Goal: Task Accomplishment & Management: Use online tool/utility

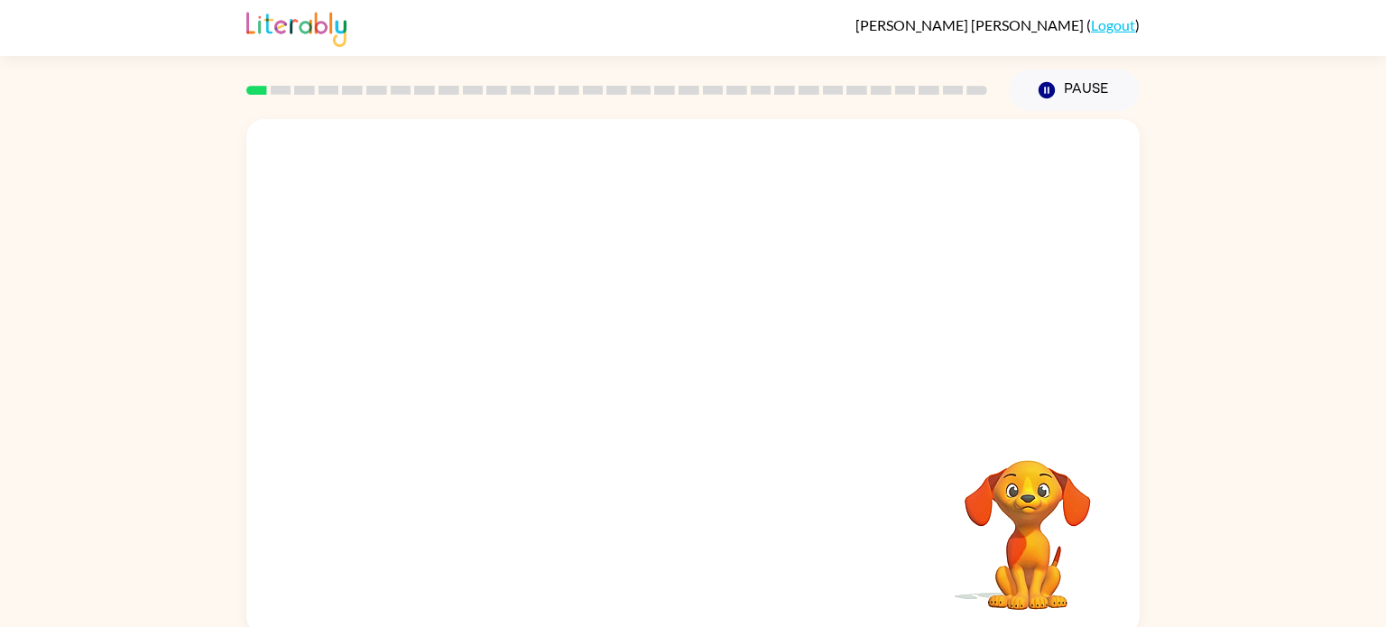
click at [332, 408] on div at bounding box center [692, 270] width 893 height 303
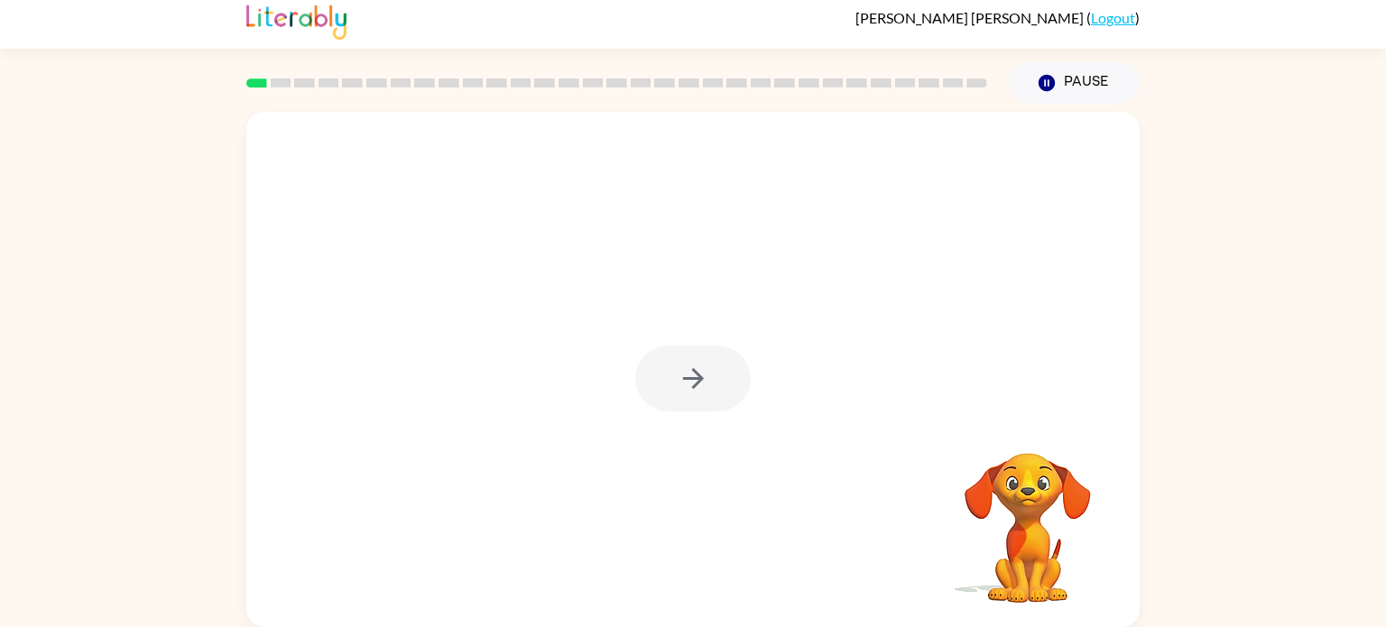
click at [697, 371] on div at bounding box center [693, 379] width 116 height 66
click at [693, 370] on icon "button" at bounding box center [692, 378] width 21 height 21
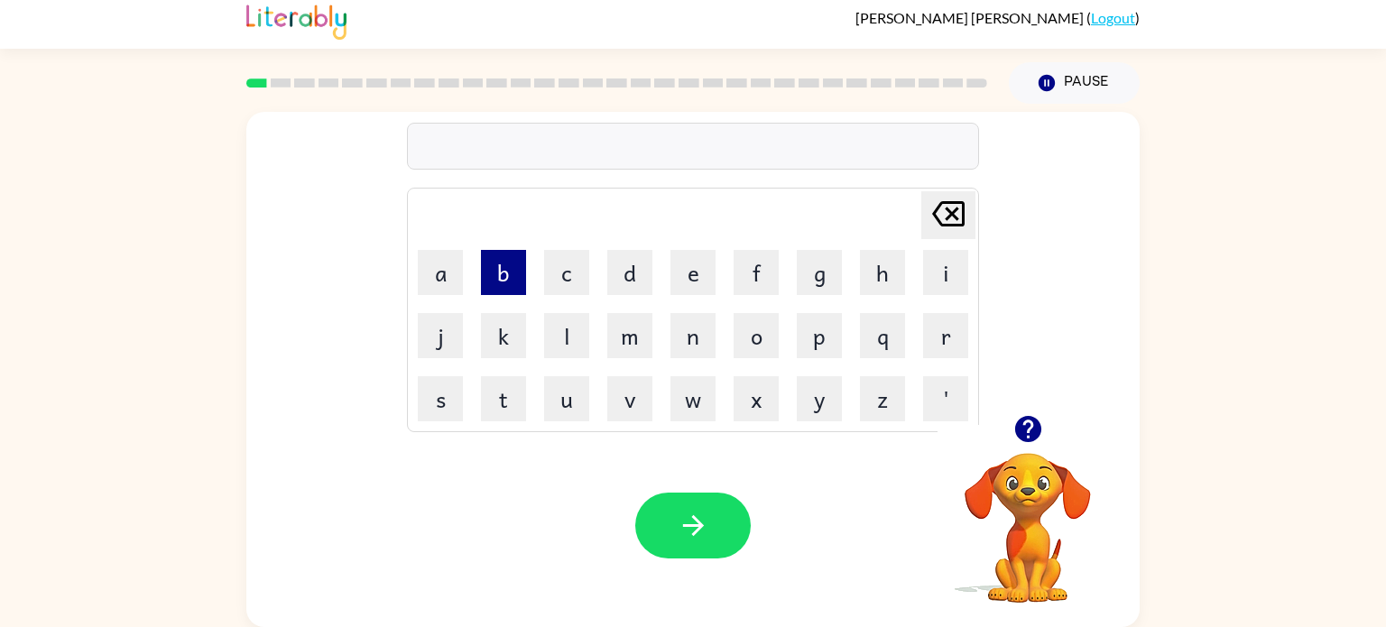
click at [490, 275] on button "b" at bounding box center [503, 272] width 45 height 45
click at [754, 321] on button "o" at bounding box center [756, 335] width 45 height 45
click at [926, 342] on button "r" at bounding box center [945, 335] width 45 height 45
click at [627, 291] on button "d" at bounding box center [629, 272] width 45 height 45
click at [754, 351] on button "o" at bounding box center [756, 335] width 45 height 45
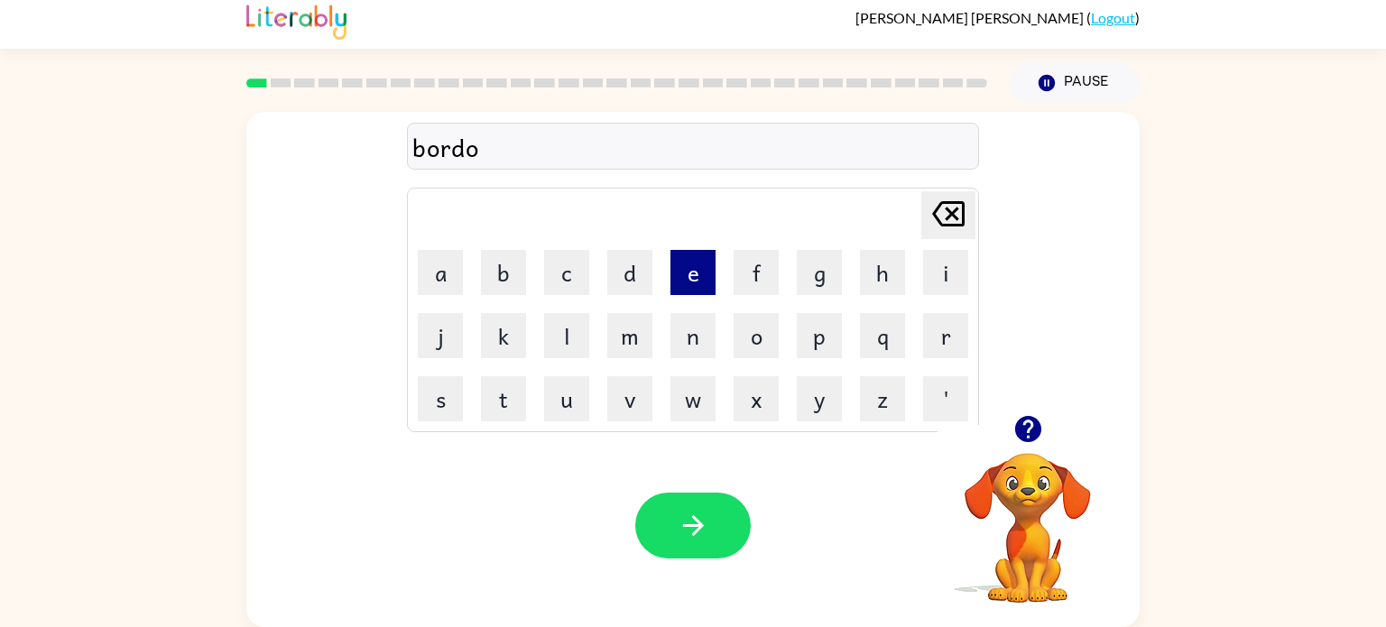
click at [679, 277] on button "e" at bounding box center [693, 272] width 45 height 45
type button "e"
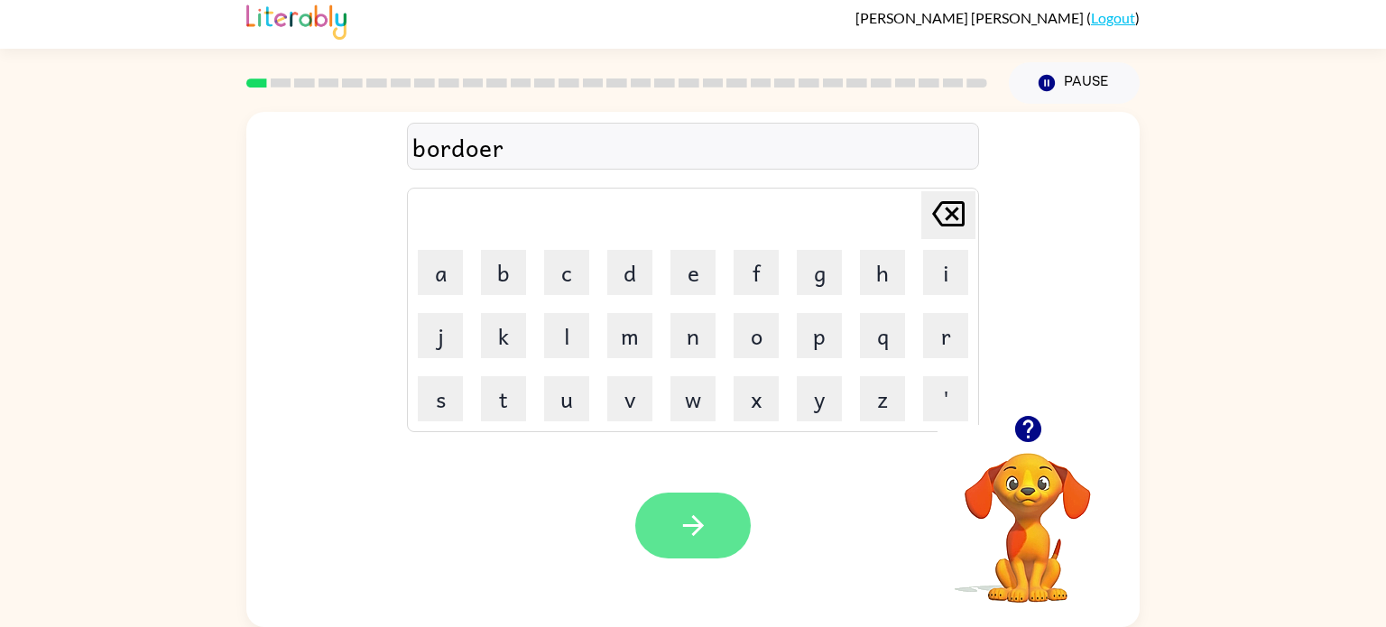
click at [706, 528] on icon "button" at bounding box center [694, 526] width 32 height 32
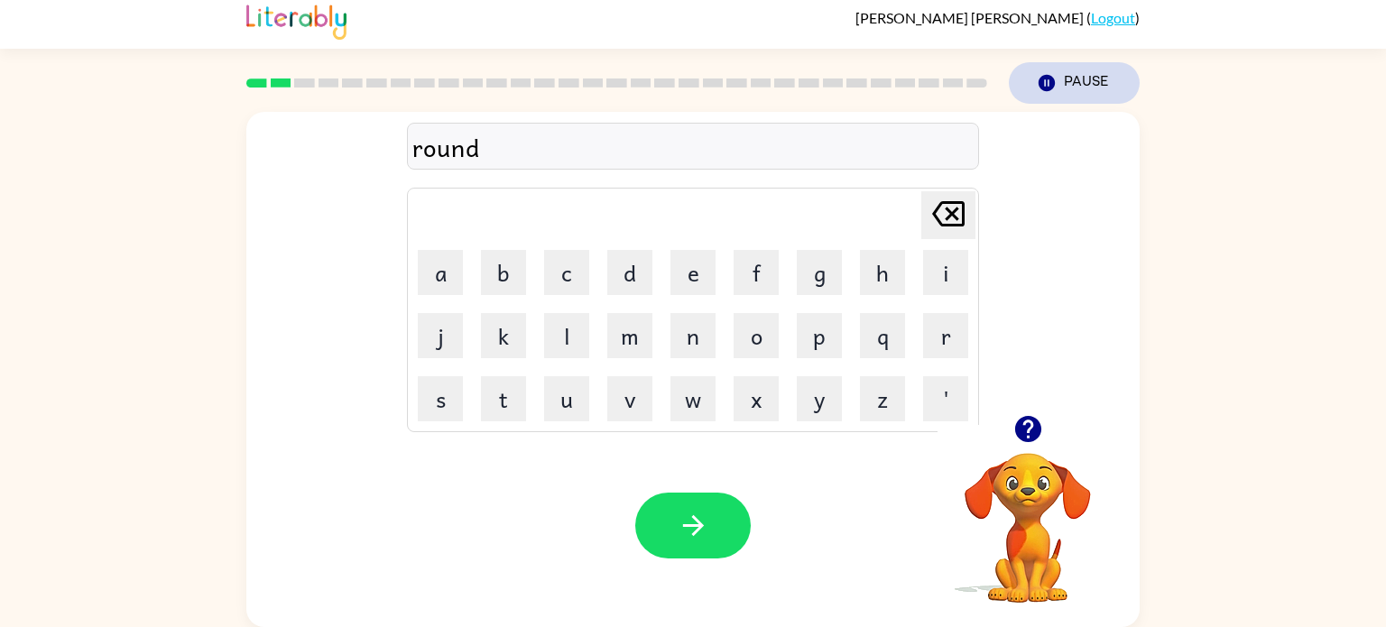
click at [1067, 70] on button "Pause Pause" at bounding box center [1074, 83] width 131 height 42
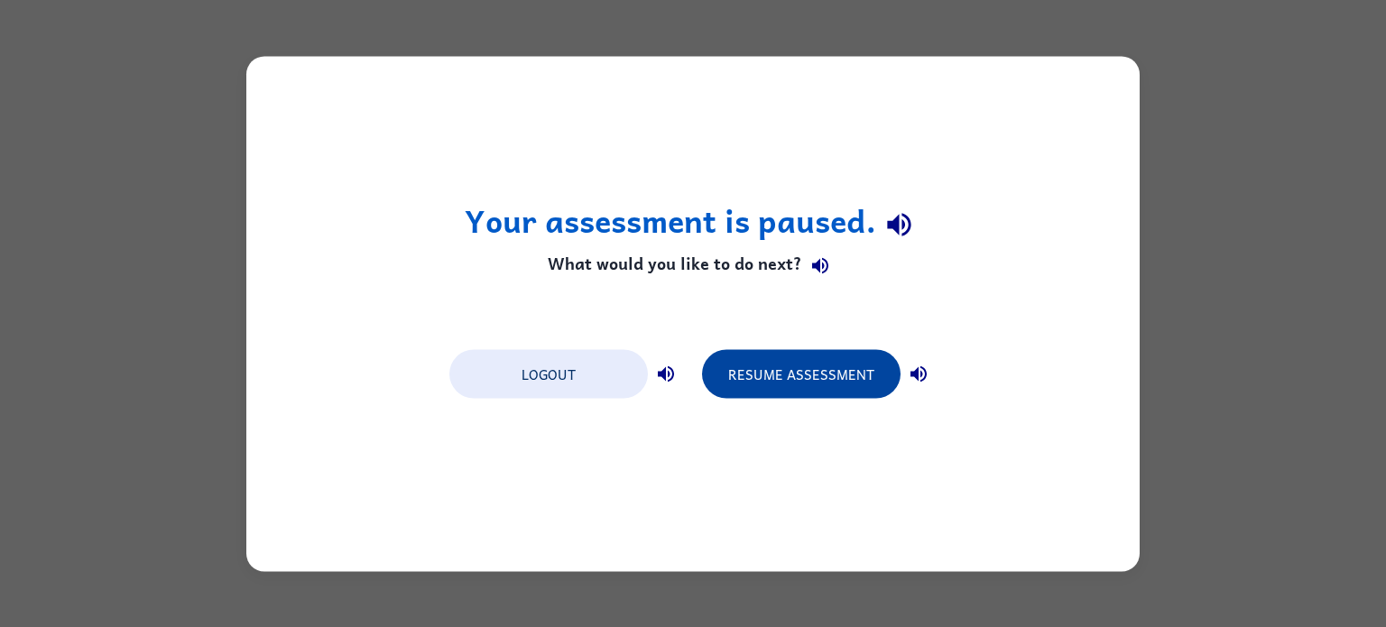
click at [833, 396] on button "Resume Assessment" at bounding box center [801, 373] width 199 height 49
click at [834, 364] on button "Resume Assessment" at bounding box center [801, 373] width 199 height 49
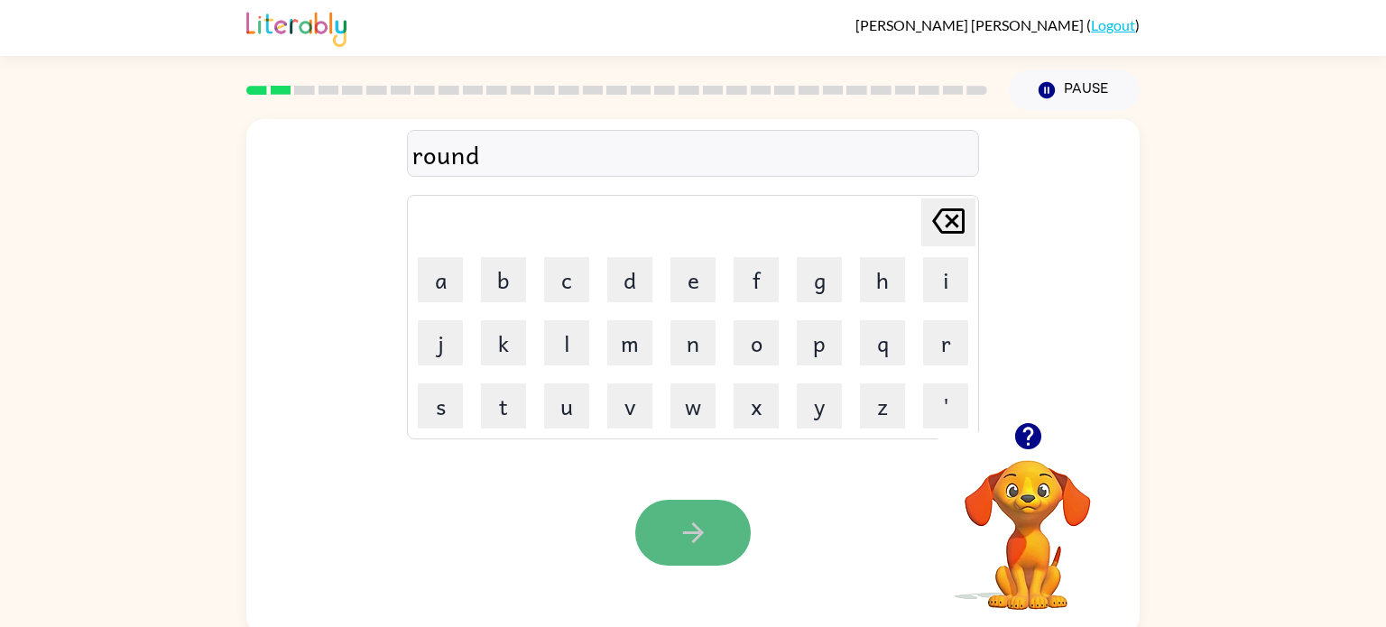
click at [679, 512] on button "button" at bounding box center [693, 533] width 116 height 66
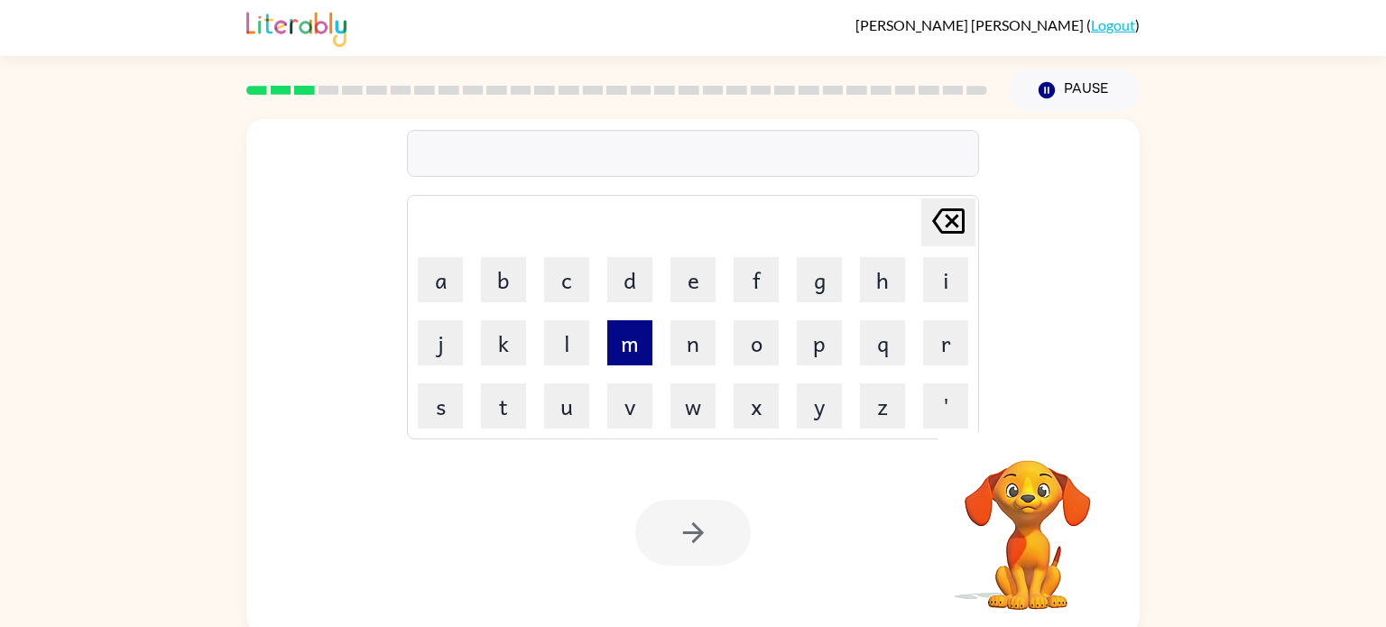
click at [631, 358] on button "m" at bounding box center [629, 342] width 45 height 45
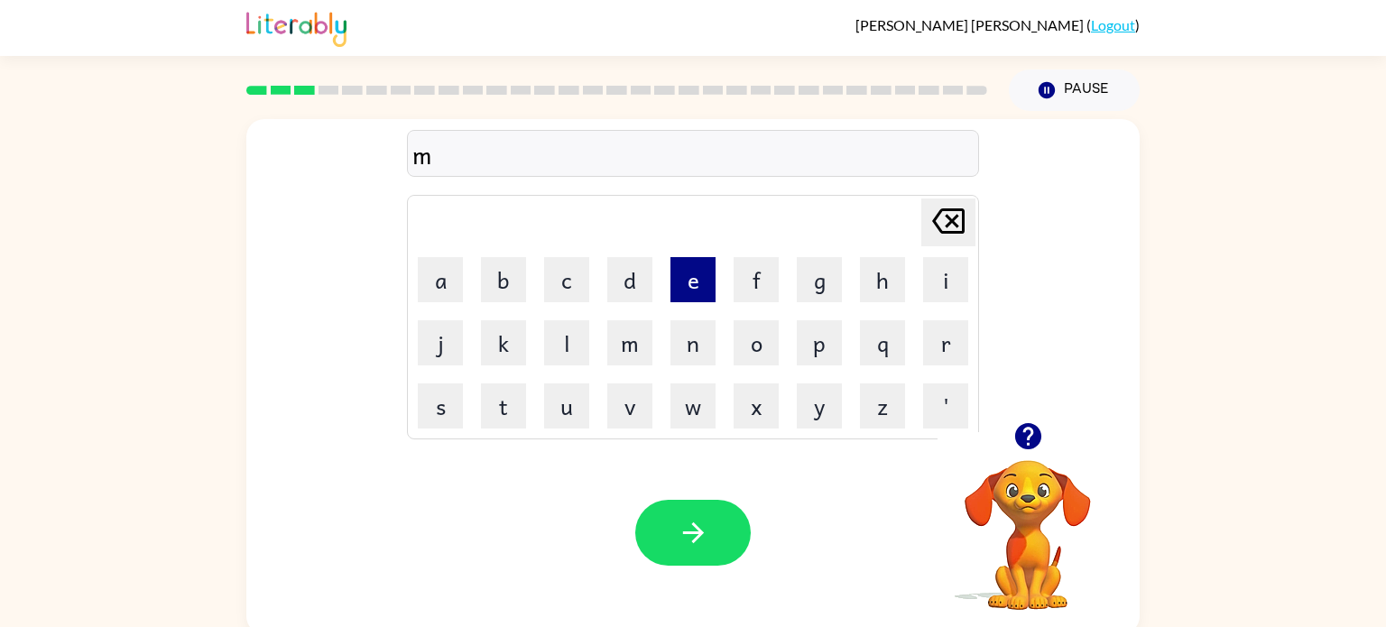
click at [686, 288] on button "e" at bounding box center [693, 279] width 45 height 45
type button "e"
click at [671, 257] on button "e" at bounding box center [693, 279] width 45 height 45
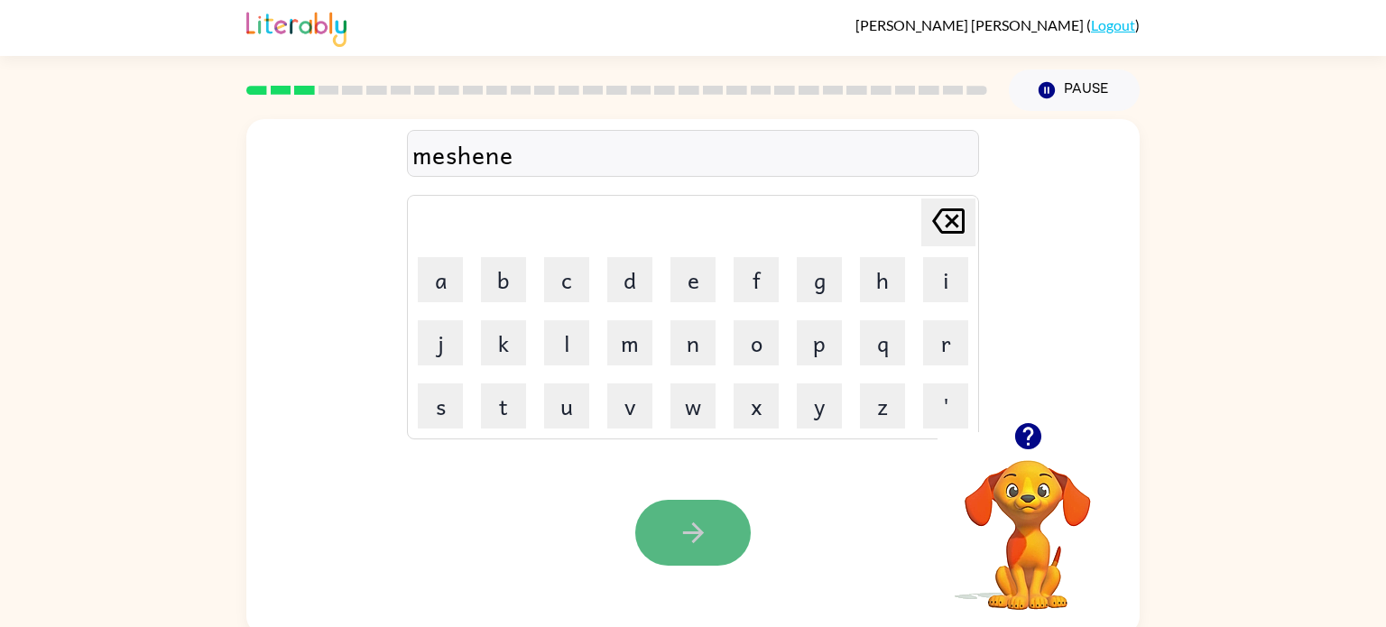
click at [678, 525] on icon "button" at bounding box center [694, 533] width 32 height 32
click at [657, 510] on button "button" at bounding box center [693, 533] width 116 height 66
click at [700, 515] on button "button" at bounding box center [693, 533] width 116 height 66
click at [678, 541] on icon "button" at bounding box center [694, 533] width 32 height 32
click at [699, 508] on button "button" at bounding box center [693, 533] width 116 height 66
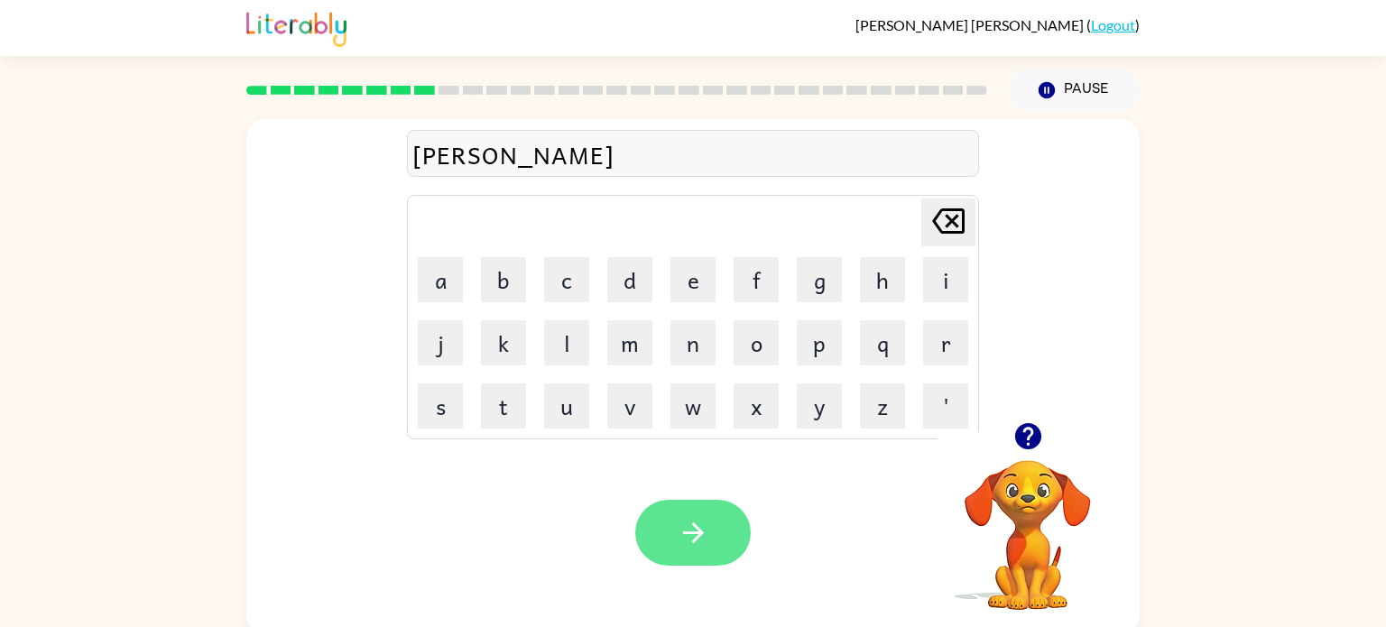
click at [703, 531] on icon "button" at bounding box center [694, 533] width 32 height 32
click at [685, 509] on button "button" at bounding box center [693, 533] width 116 height 66
click at [690, 526] on icon "button" at bounding box center [694, 533] width 32 height 32
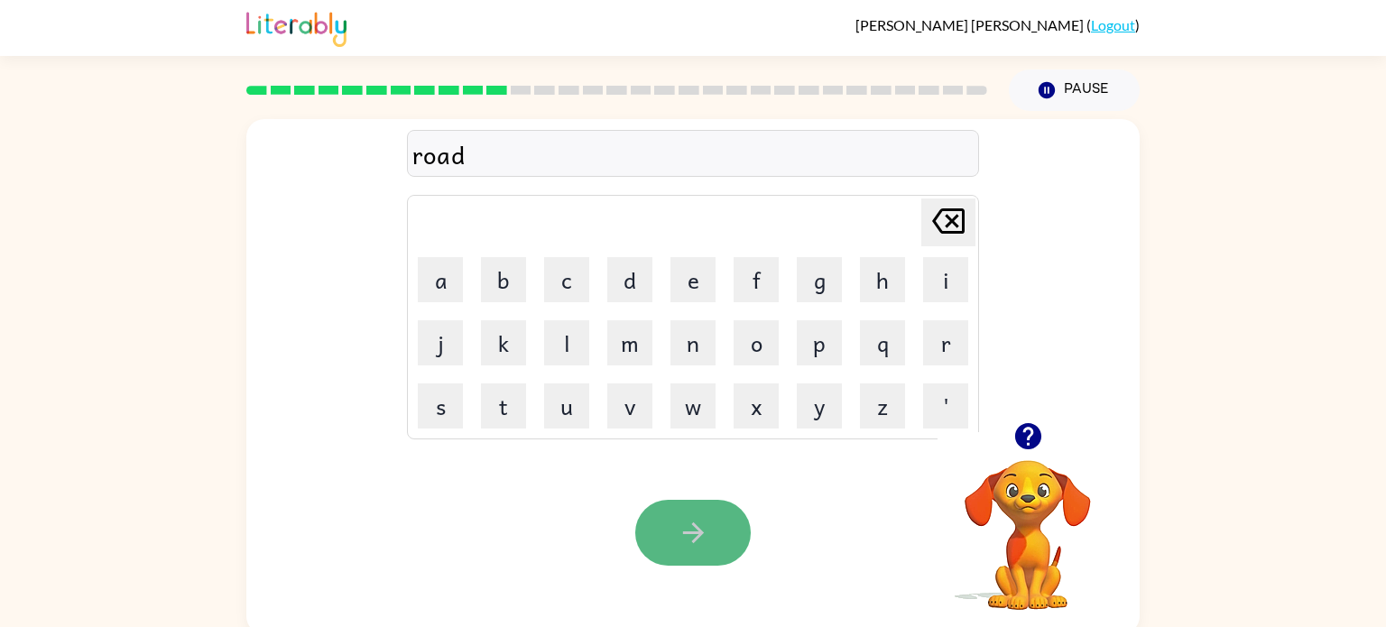
click at [706, 541] on icon "button" at bounding box center [694, 533] width 32 height 32
click at [687, 536] on icon "button" at bounding box center [694, 533] width 32 height 32
click at [697, 552] on button "button" at bounding box center [693, 533] width 116 height 66
click at [727, 547] on button "button" at bounding box center [693, 533] width 116 height 66
click at [693, 536] on icon "button" at bounding box center [694, 533] width 32 height 32
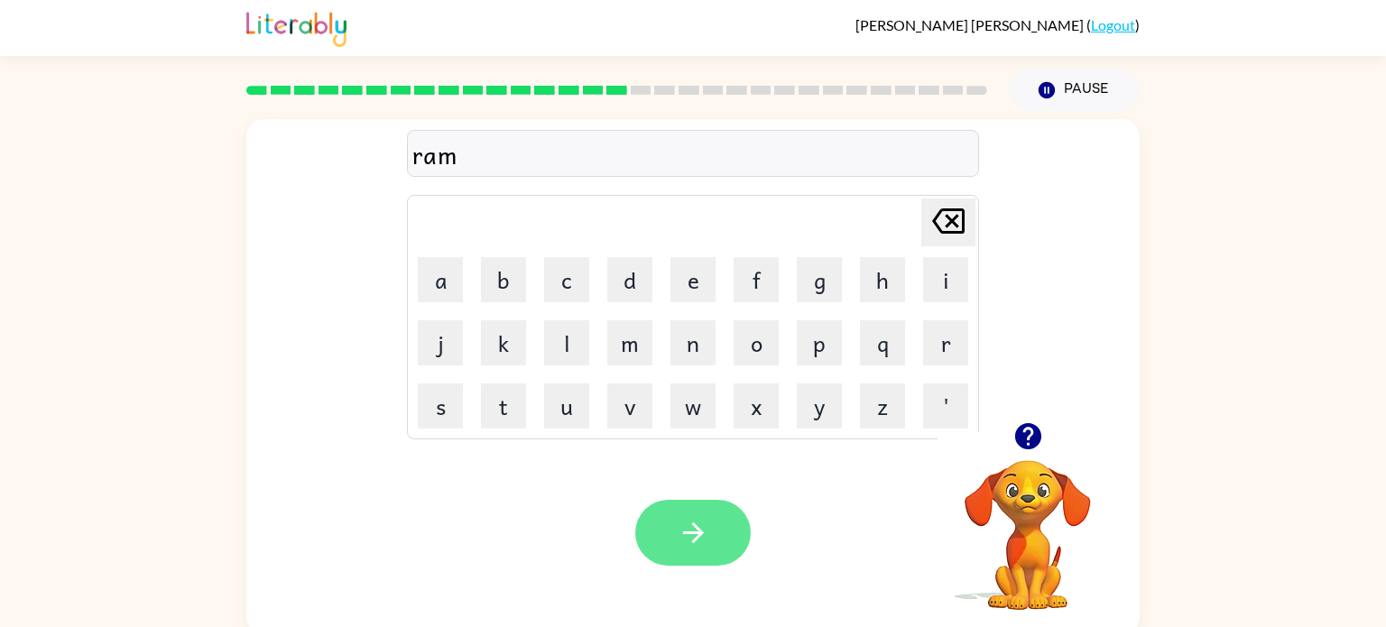
click at [681, 523] on icon "button" at bounding box center [694, 533] width 32 height 32
click at [698, 526] on icon "button" at bounding box center [694, 533] width 32 height 32
click at [689, 527] on icon "button" at bounding box center [694, 533] width 32 height 32
click at [678, 537] on icon "button" at bounding box center [694, 533] width 32 height 32
click at [675, 516] on button "button" at bounding box center [693, 533] width 116 height 66
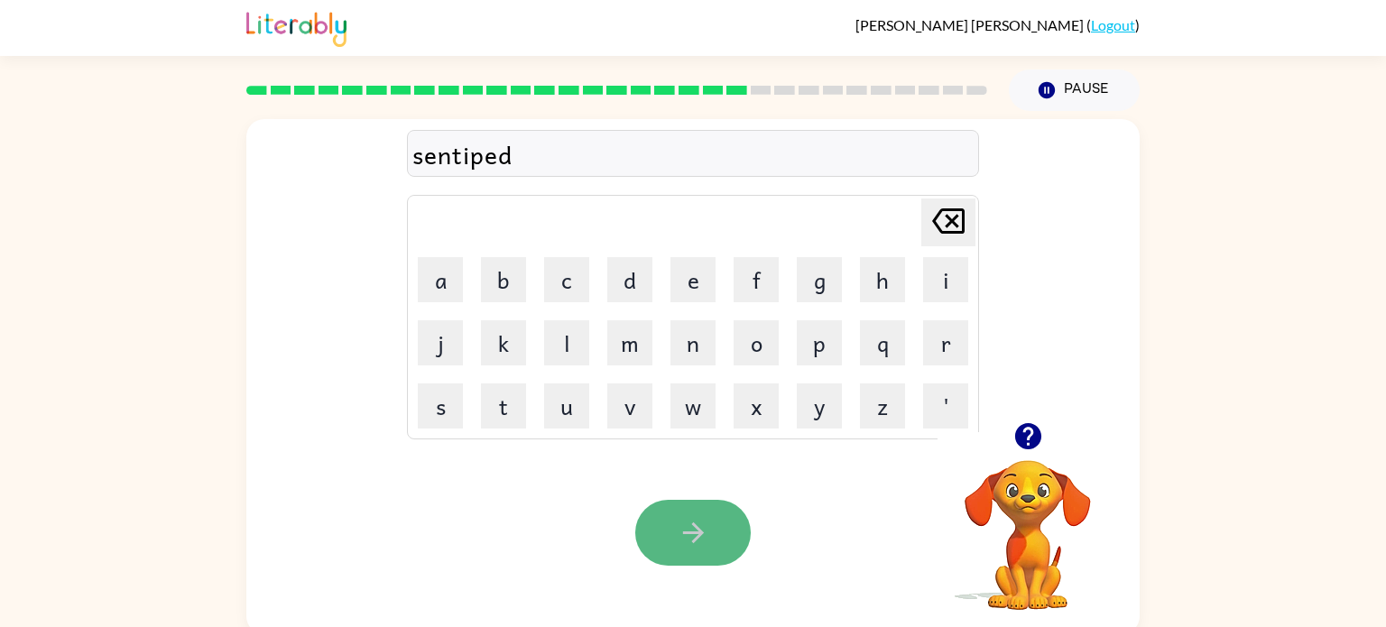
click at [697, 531] on icon "button" at bounding box center [694, 533] width 32 height 32
click at [697, 532] on icon "button" at bounding box center [692, 533] width 21 height 21
click at [731, 556] on button "button" at bounding box center [693, 533] width 116 height 66
click at [663, 380] on td "w" at bounding box center [692, 405] width 61 height 61
click at [689, 554] on button "button" at bounding box center [693, 533] width 116 height 66
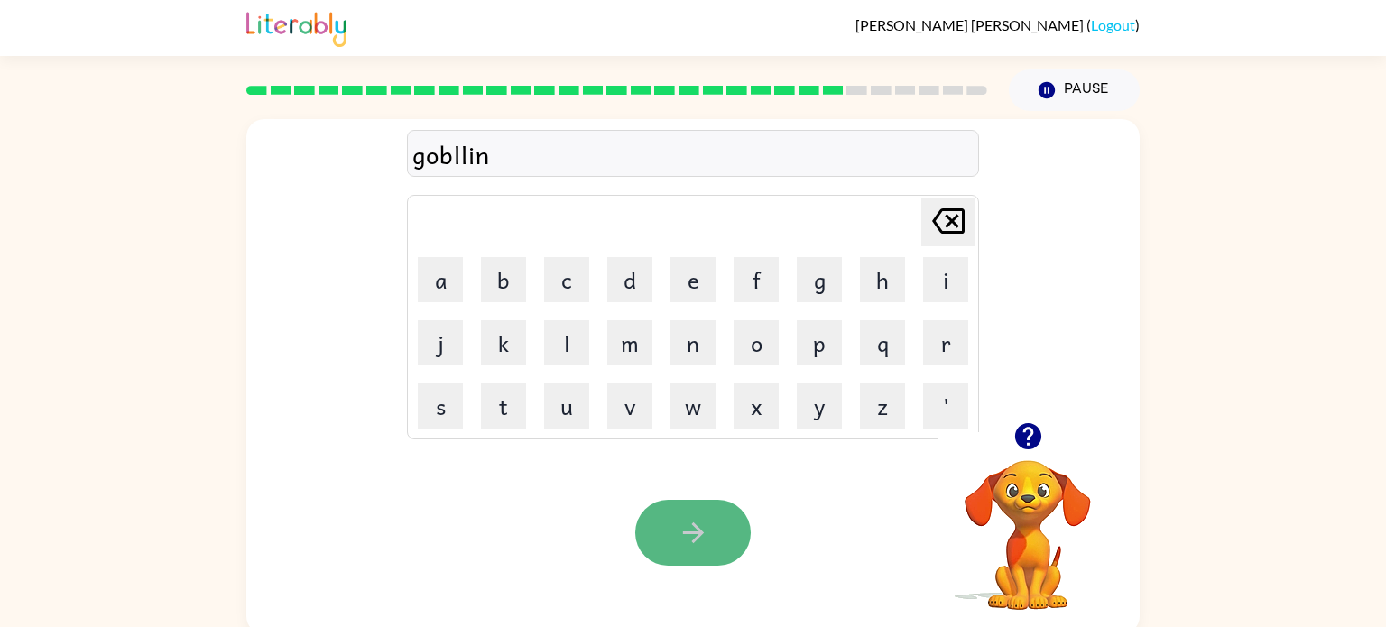
click at [689, 554] on button "button" at bounding box center [693, 533] width 116 height 66
click at [680, 534] on icon "button" at bounding box center [694, 533] width 32 height 32
click at [688, 539] on icon "button" at bounding box center [694, 533] width 32 height 32
click at [694, 546] on icon "button" at bounding box center [694, 533] width 32 height 32
click at [690, 569] on div "Your browser must support playing .mp4 files to use Literably. Please try using…" at bounding box center [692, 532] width 893 height 203
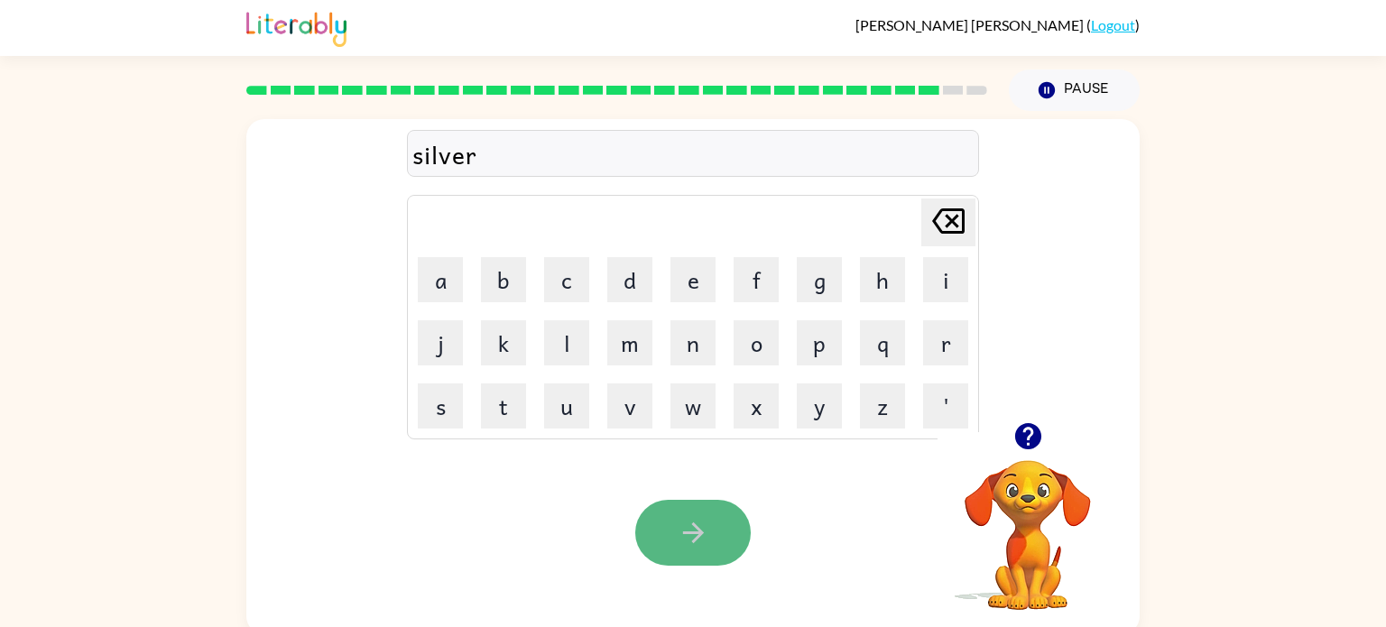
click at [686, 542] on icon "button" at bounding box center [694, 533] width 32 height 32
click at [709, 556] on button "button" at bounding box center [693, 533] width 116 height 66
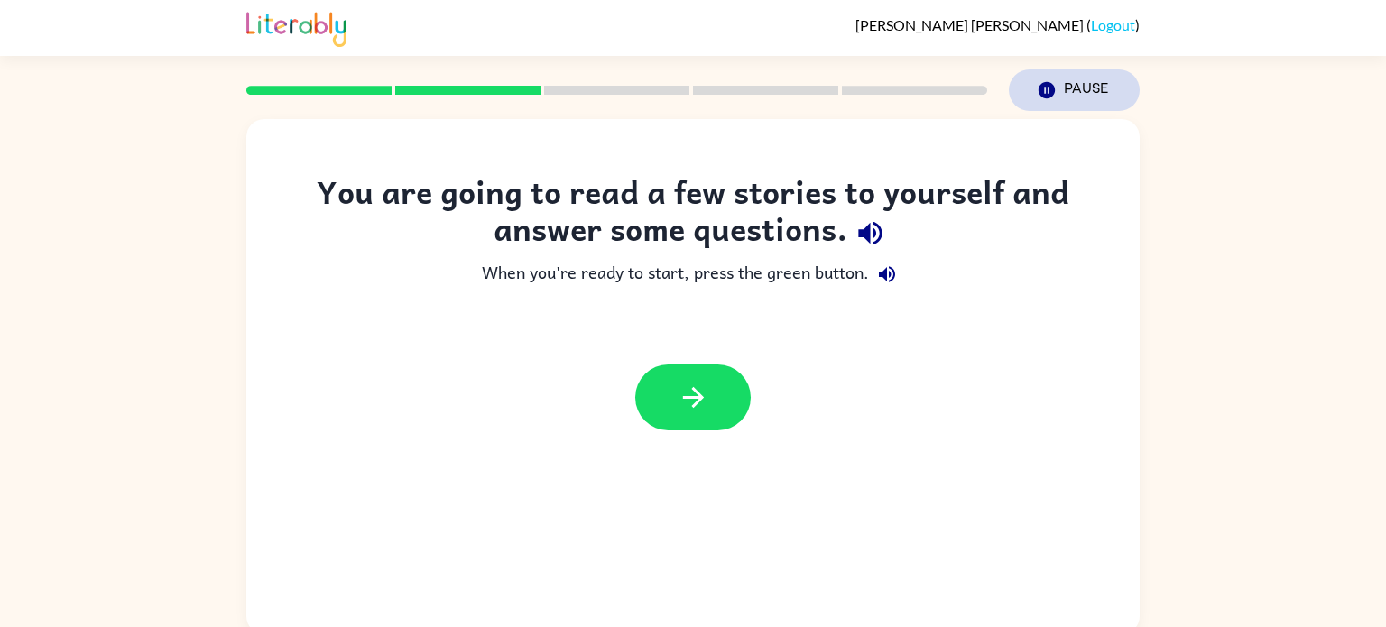
click at [1076, 88] on button "Pause Pause" at bounding box center [1074, 90] width 131 height 42
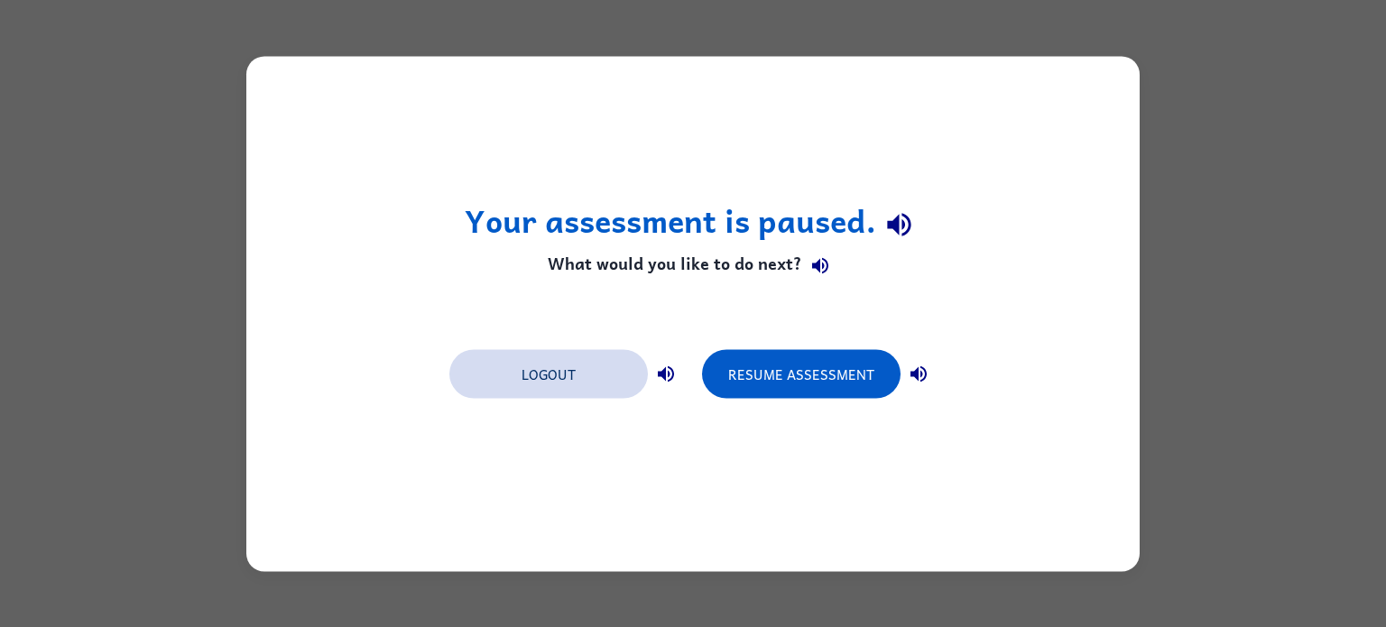
click at [606, 364] on button "Logout" at bounding box center [548, 373] width 199 height 49
